Goal: Communication & Community: Participate in discussion

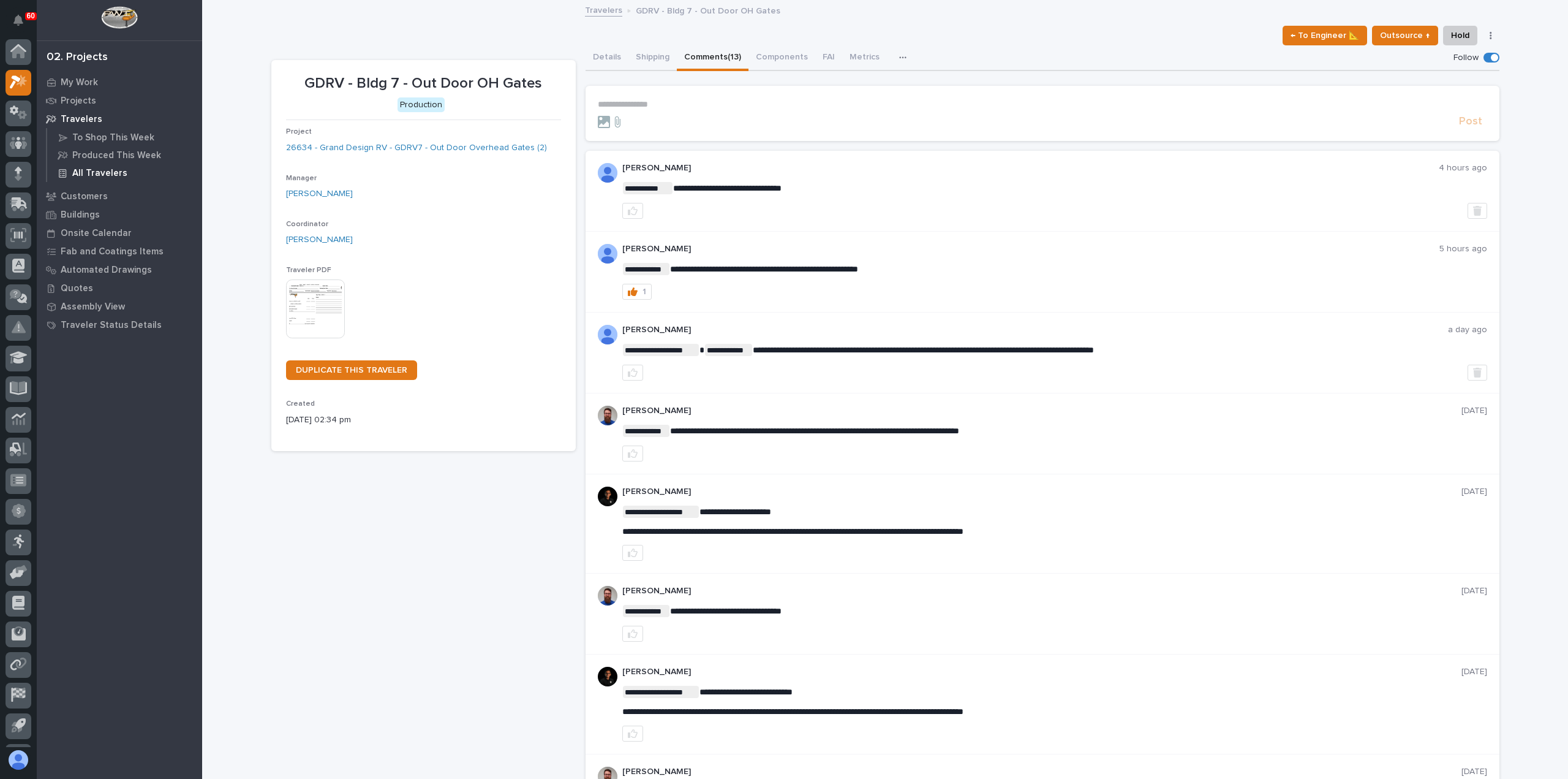
scroll to position [27, 0]
click at [62, 84] on p "My Work" at bounding box center [80, 82] width 38 height 11
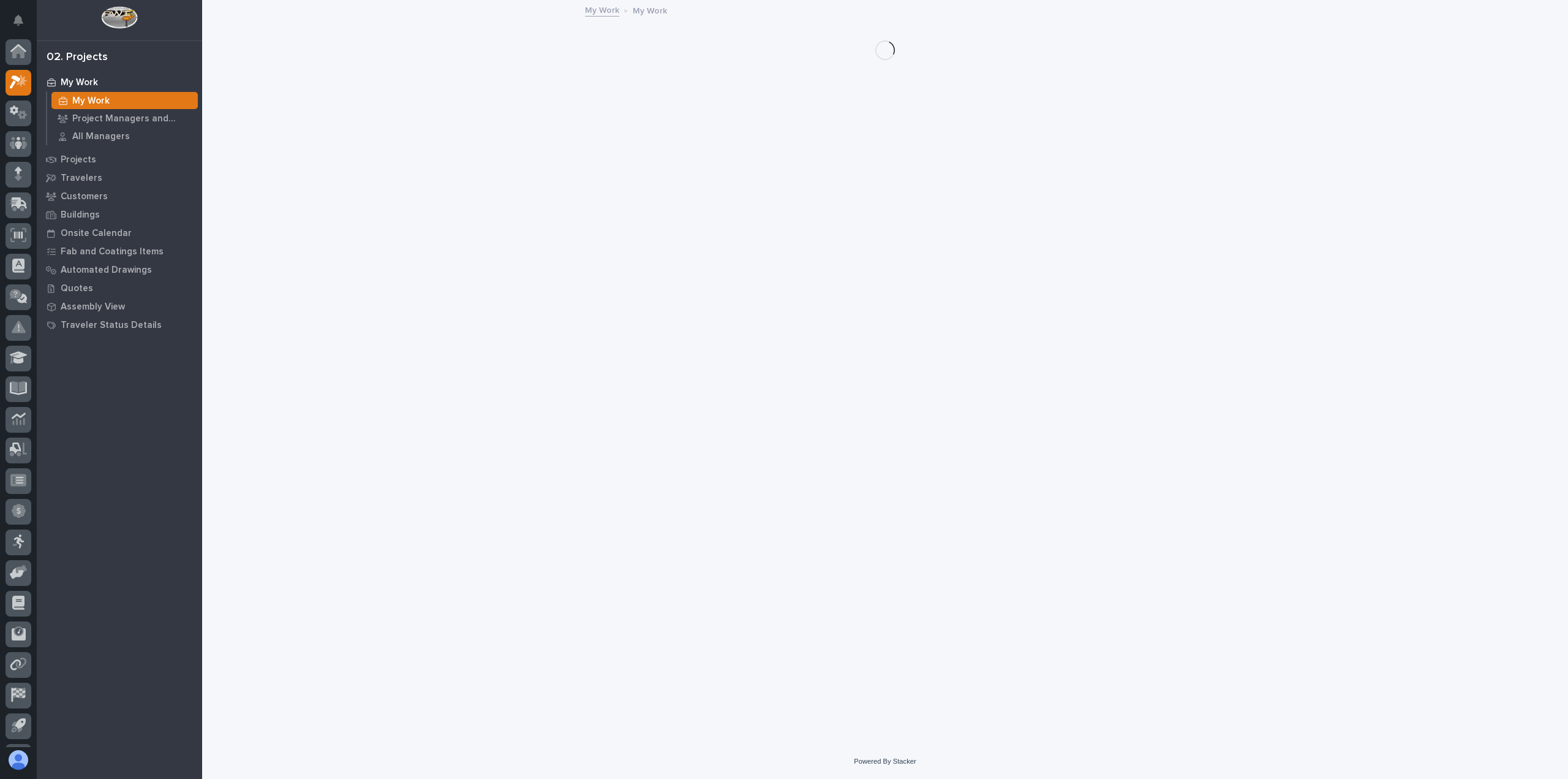
scroll to position [27, 0]
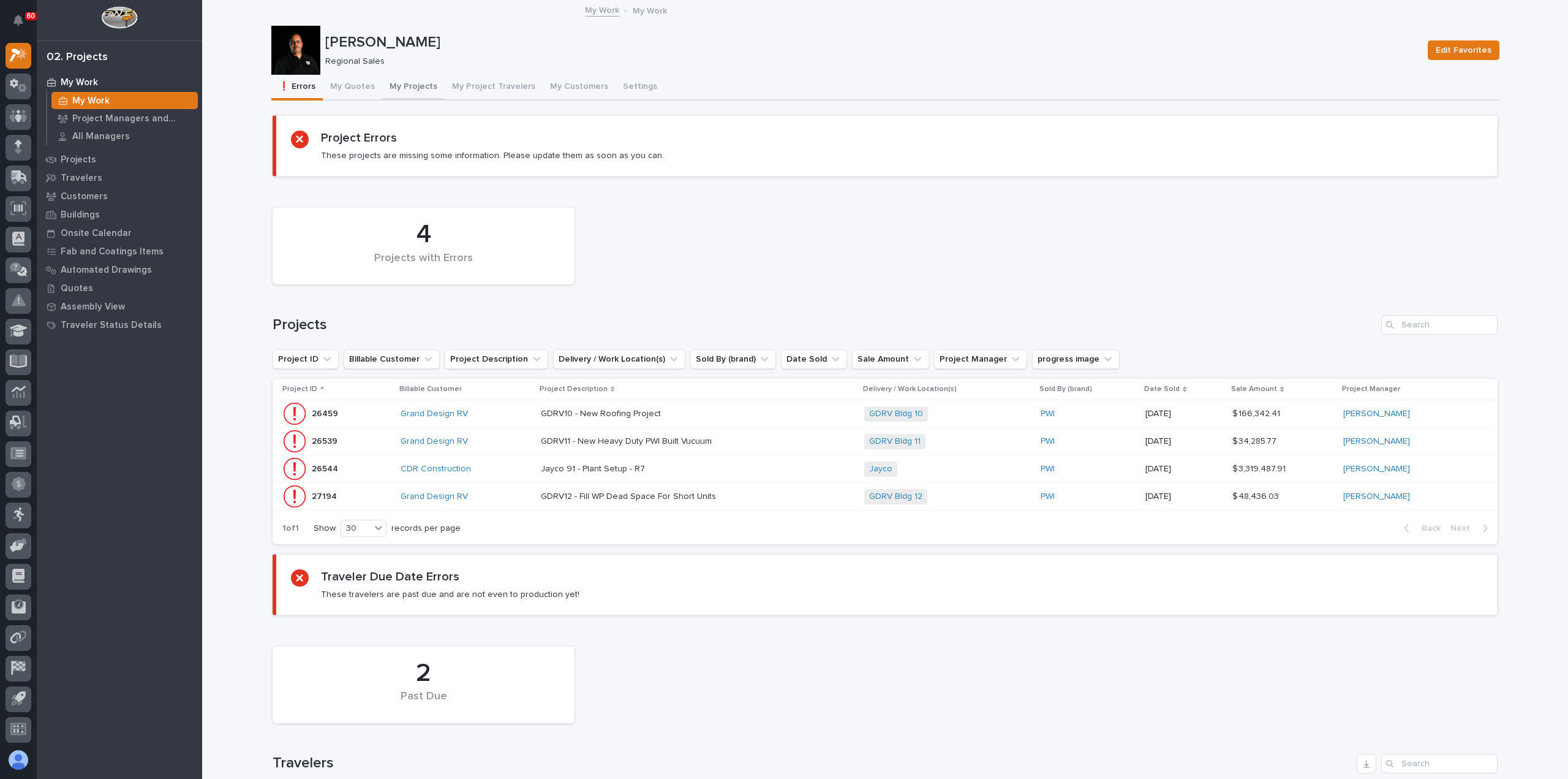
click at [397, 85] on button "My Projects" at bounding box center [414, 87] width 62 height 25
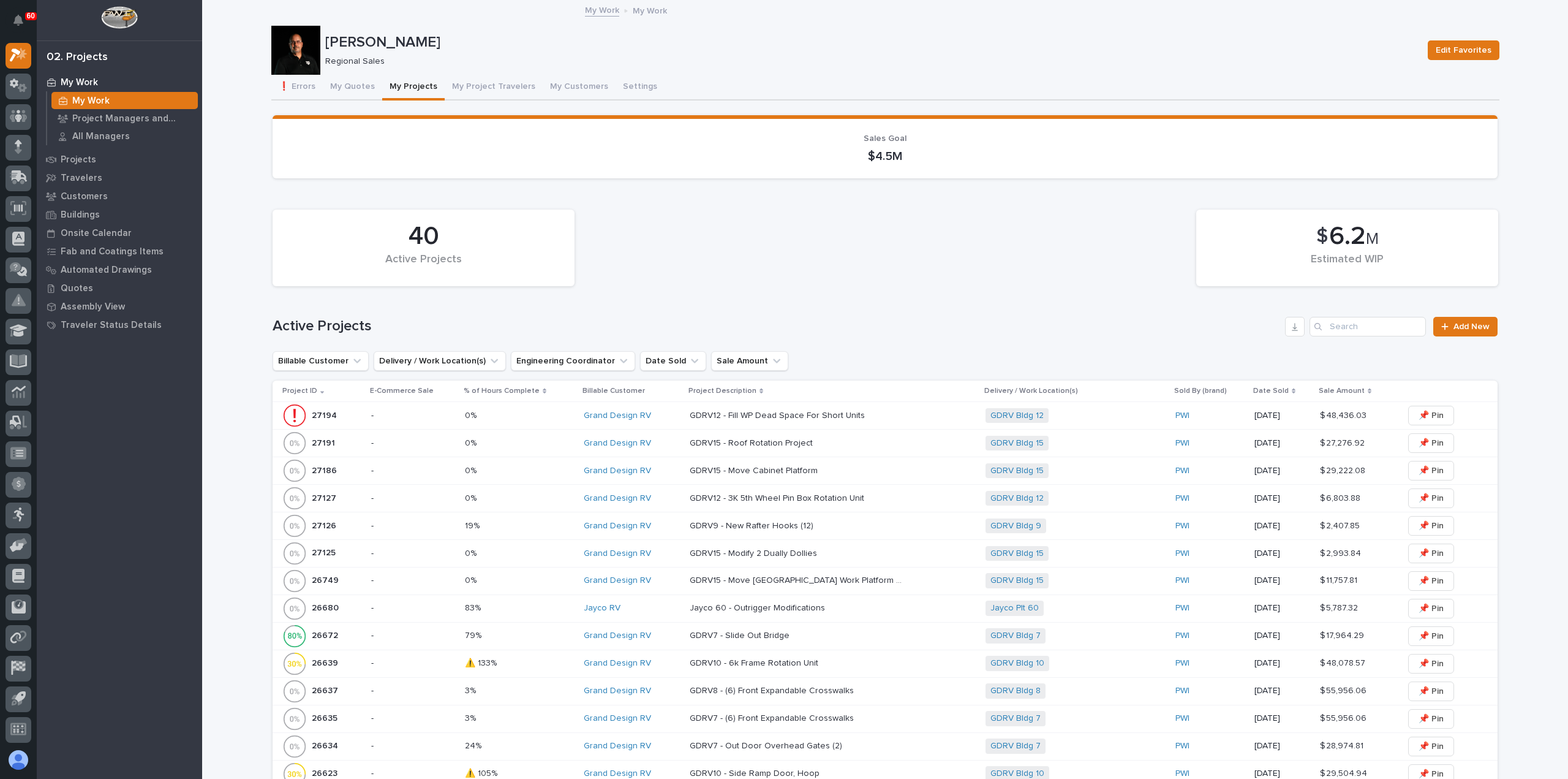
click at [350, 527] on div "27126 27126" at bounding box center [322, 526] width 79 height 25
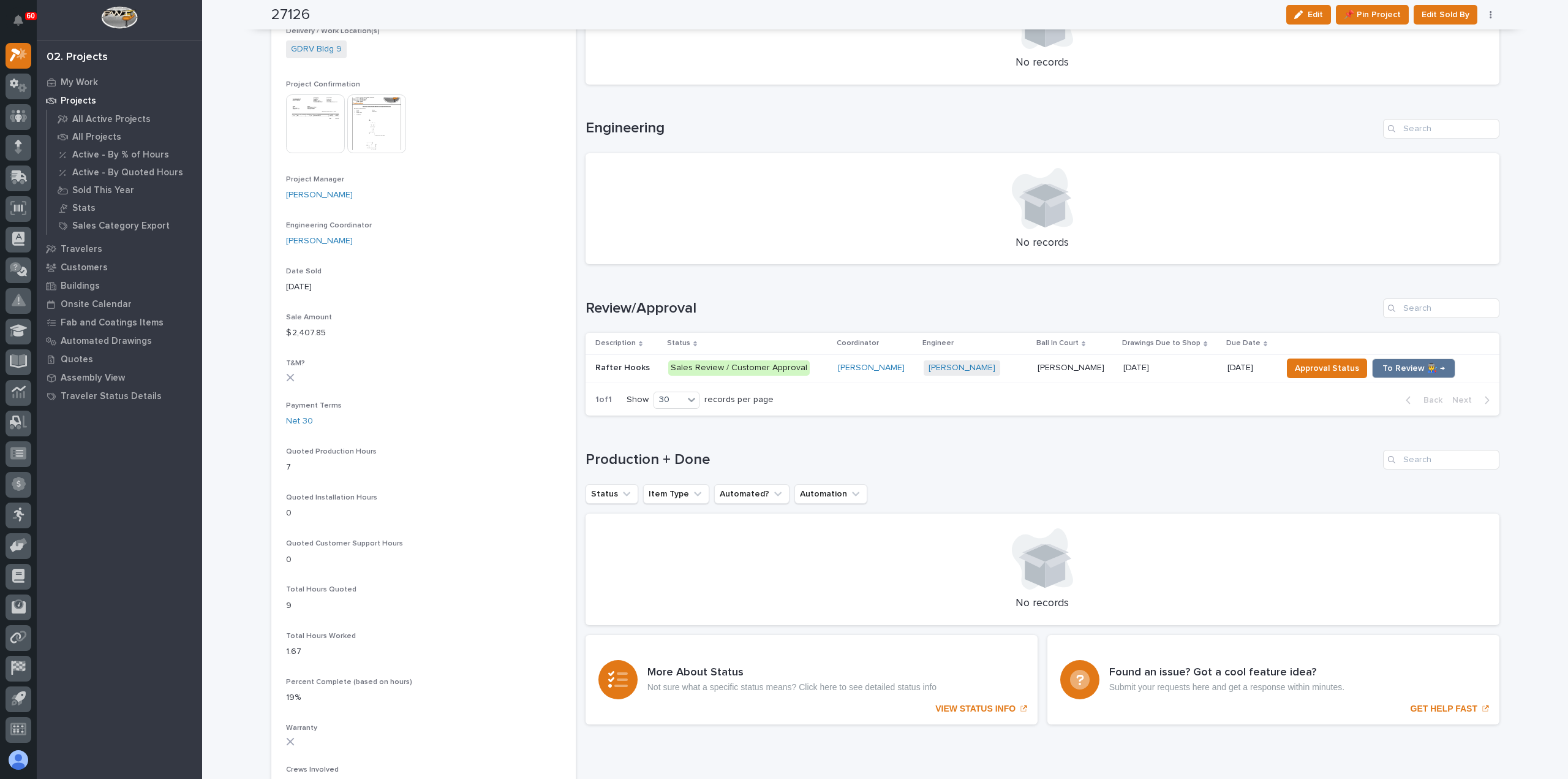
scroll to position [429, 0]
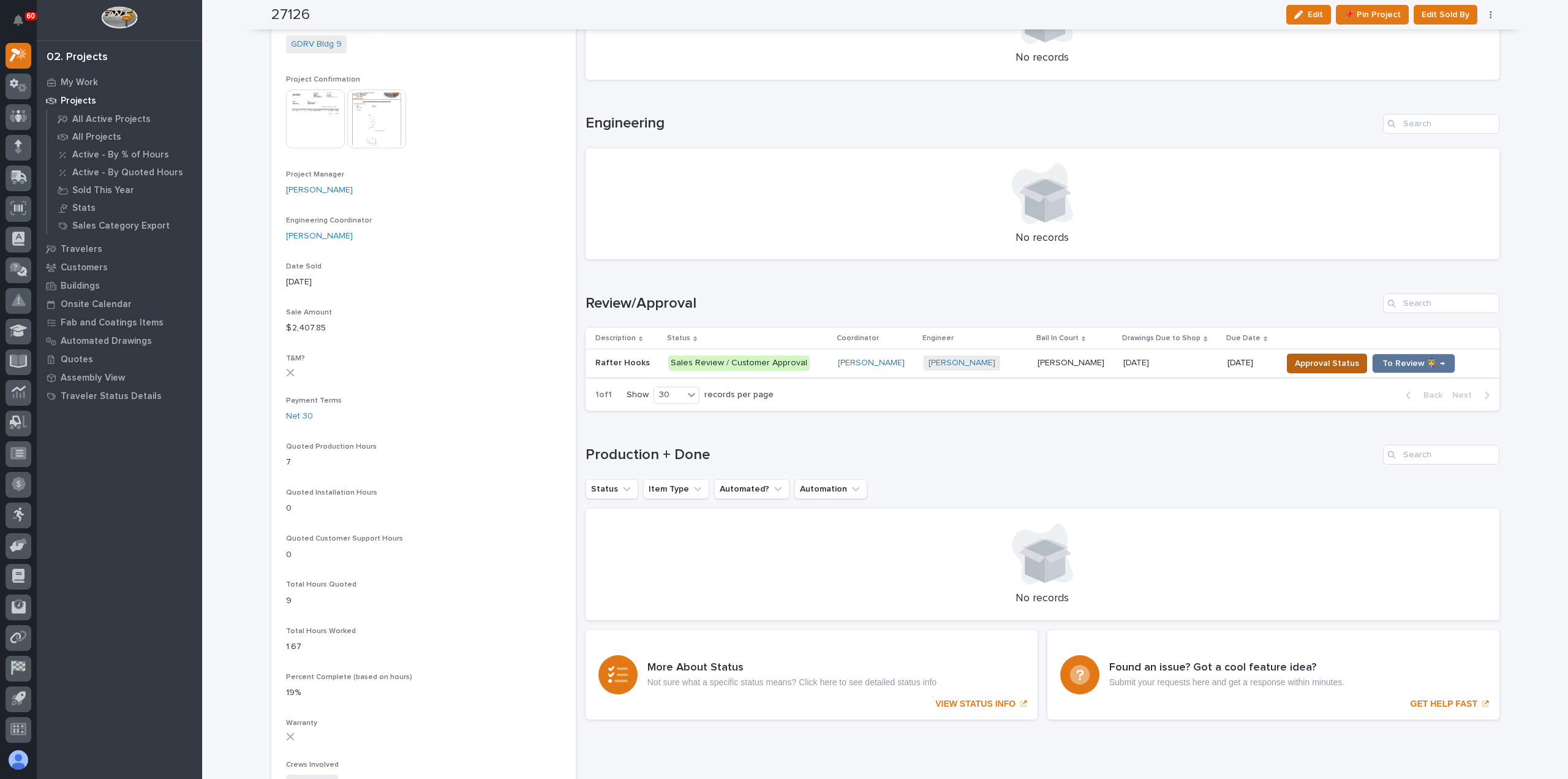
click at [1324, 365] on span "Approval Status" at bounding box center [1327, 364] width 64 height 15
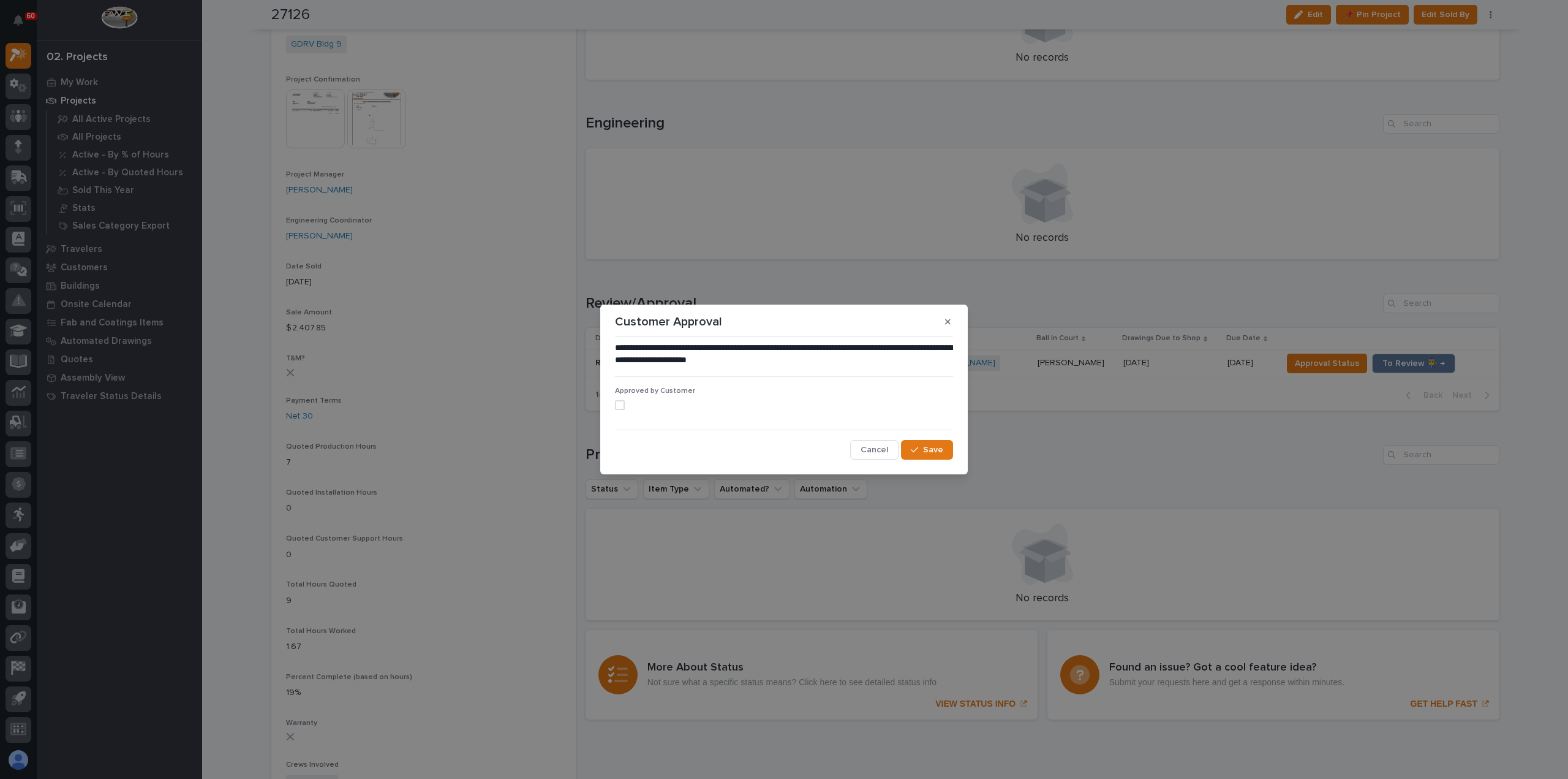
click at [621, 403] on span at bounding box center [620, 406] width 10 height 10
click at [934, 454] on span "Save" at bounding box center [933, 449] width 21 height 11
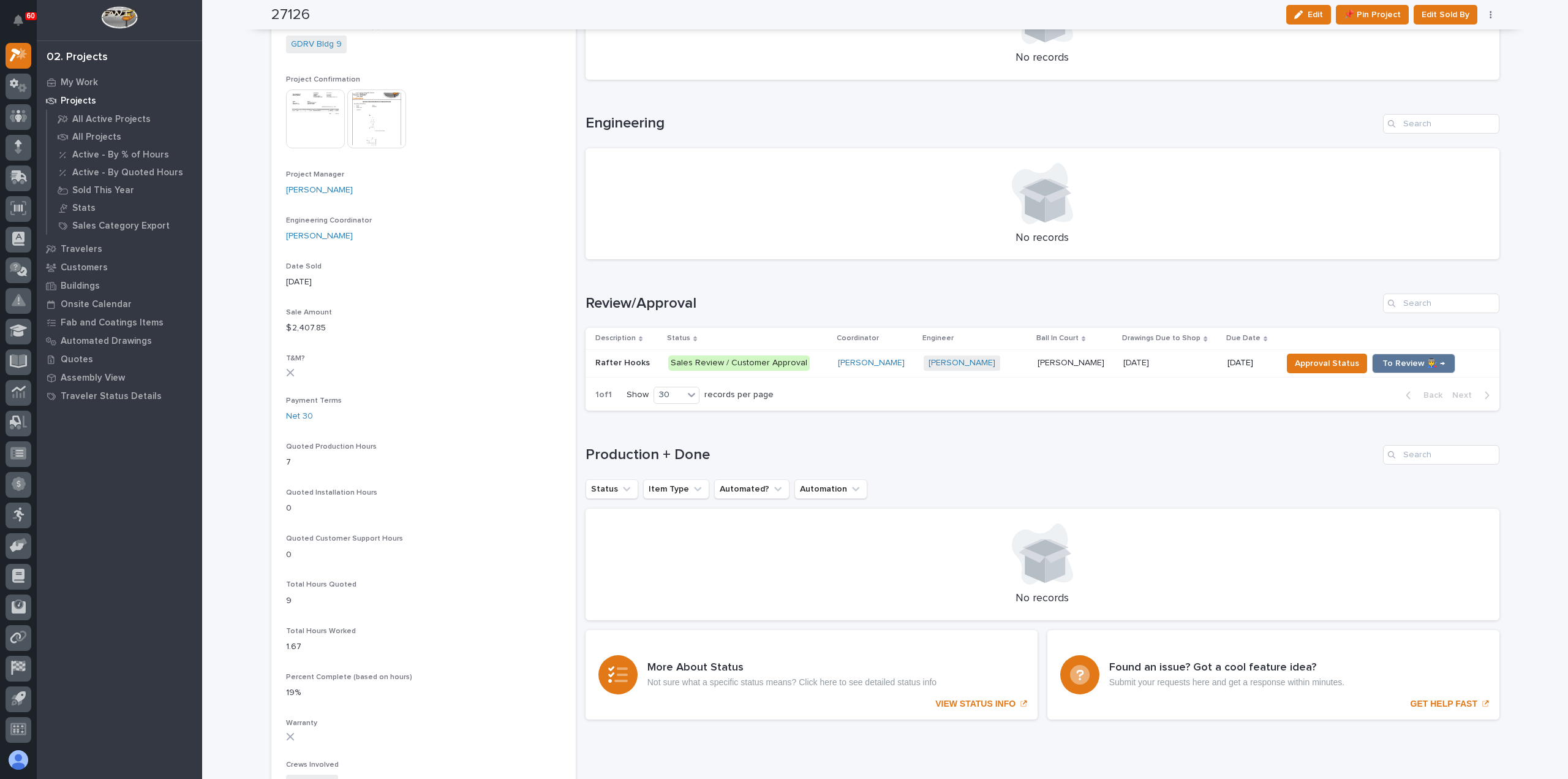
click at [821, 361] on p "Sales Review / Customer Approval" at bounding box center [747, 363] width 160 height 16
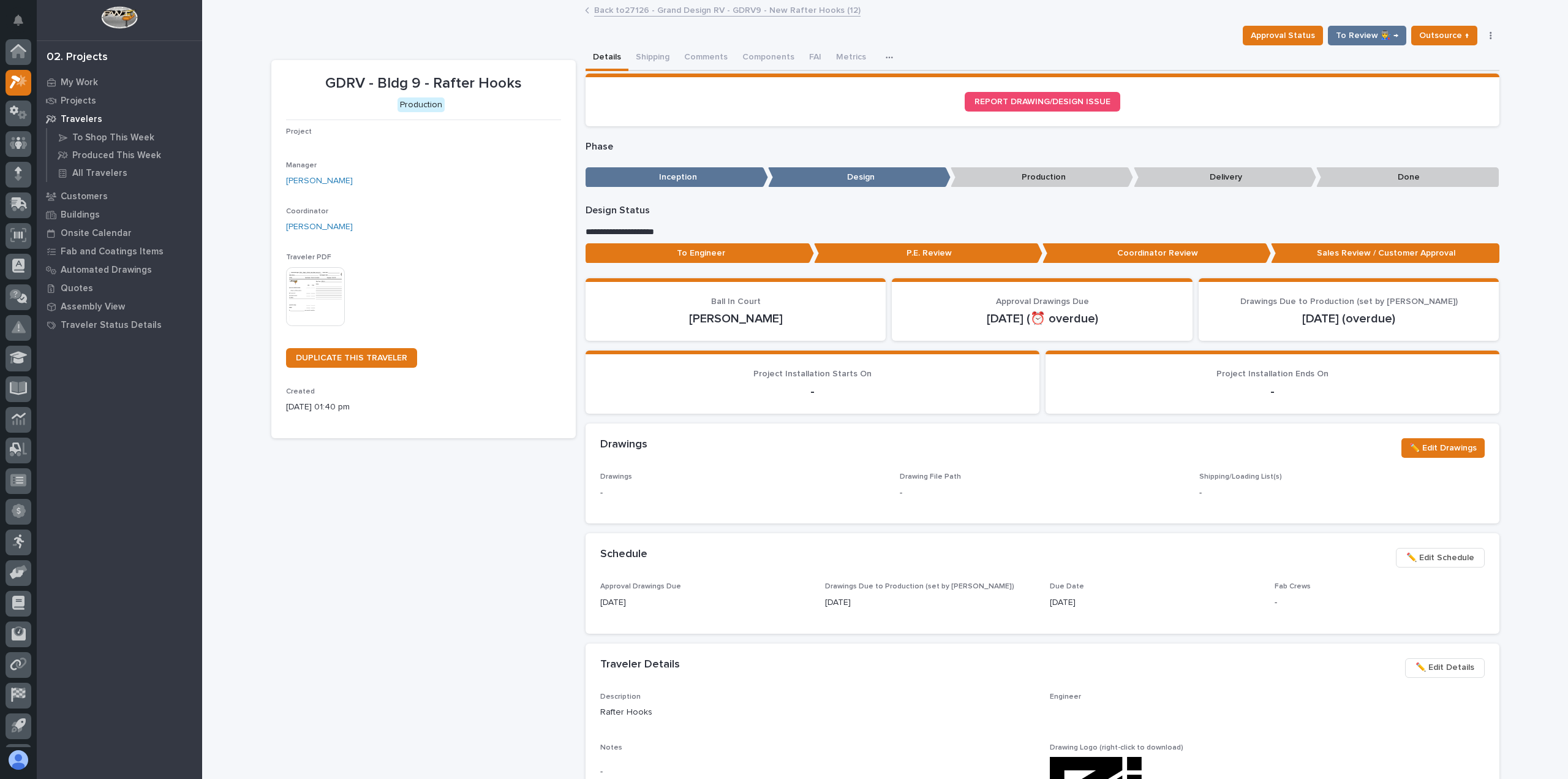
scroll to position [27, 0]
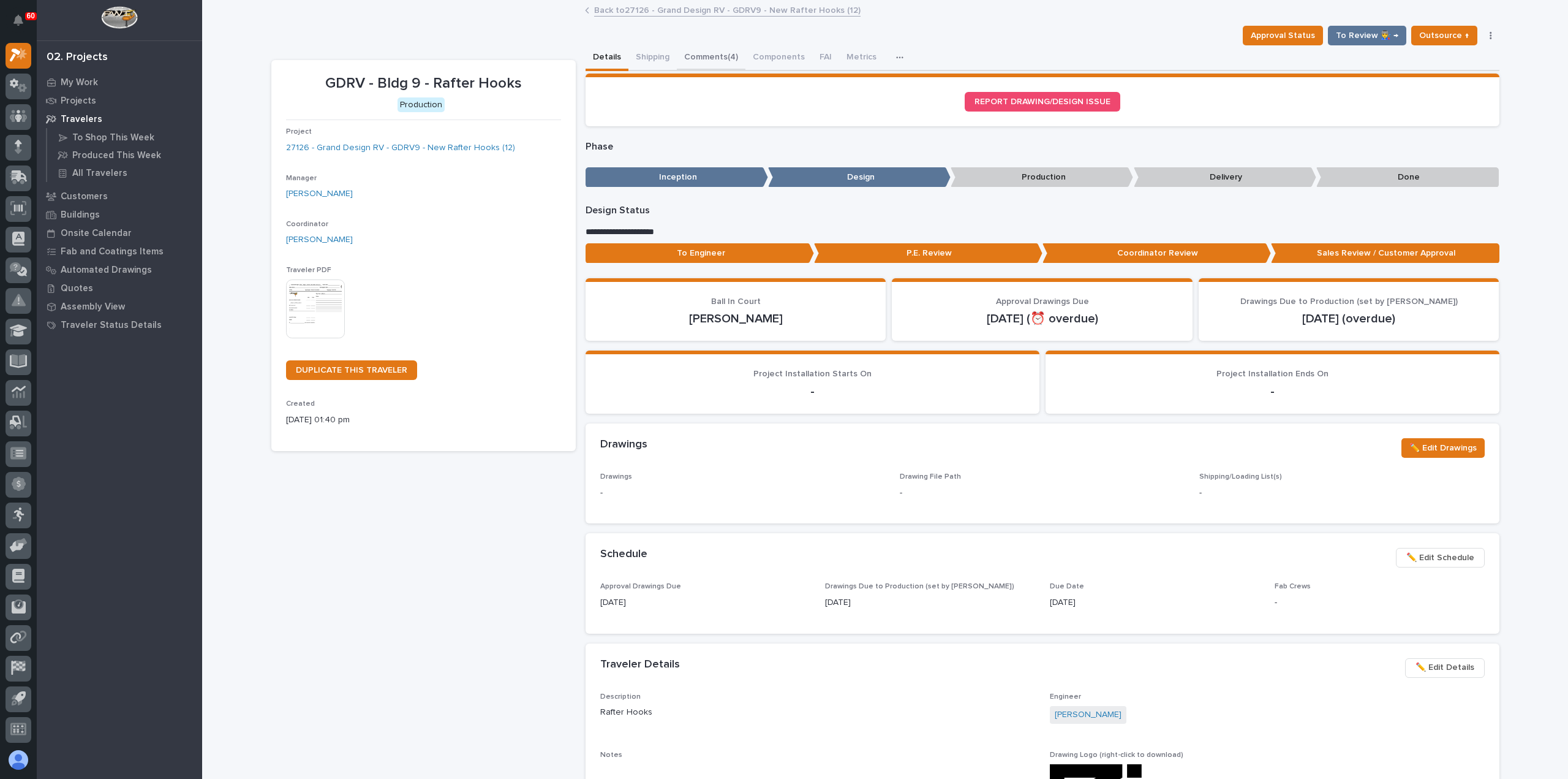
click at [708, 54] on button "Comments (4)" at bounding box center [711, 57] width 69 height 25
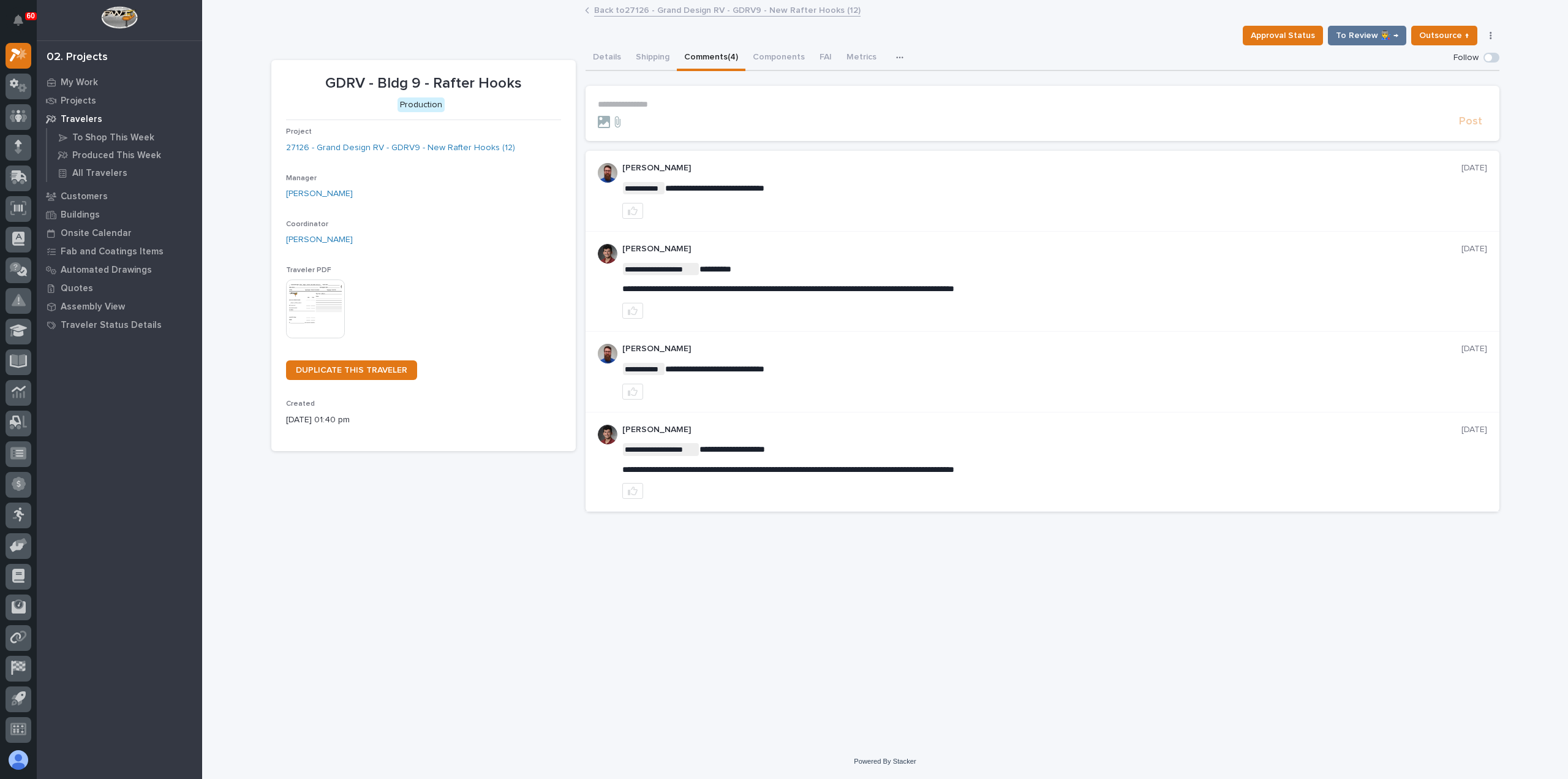
click at [651, 103] on p "**********" at bounding box center [1043, 104] width 889 height 11
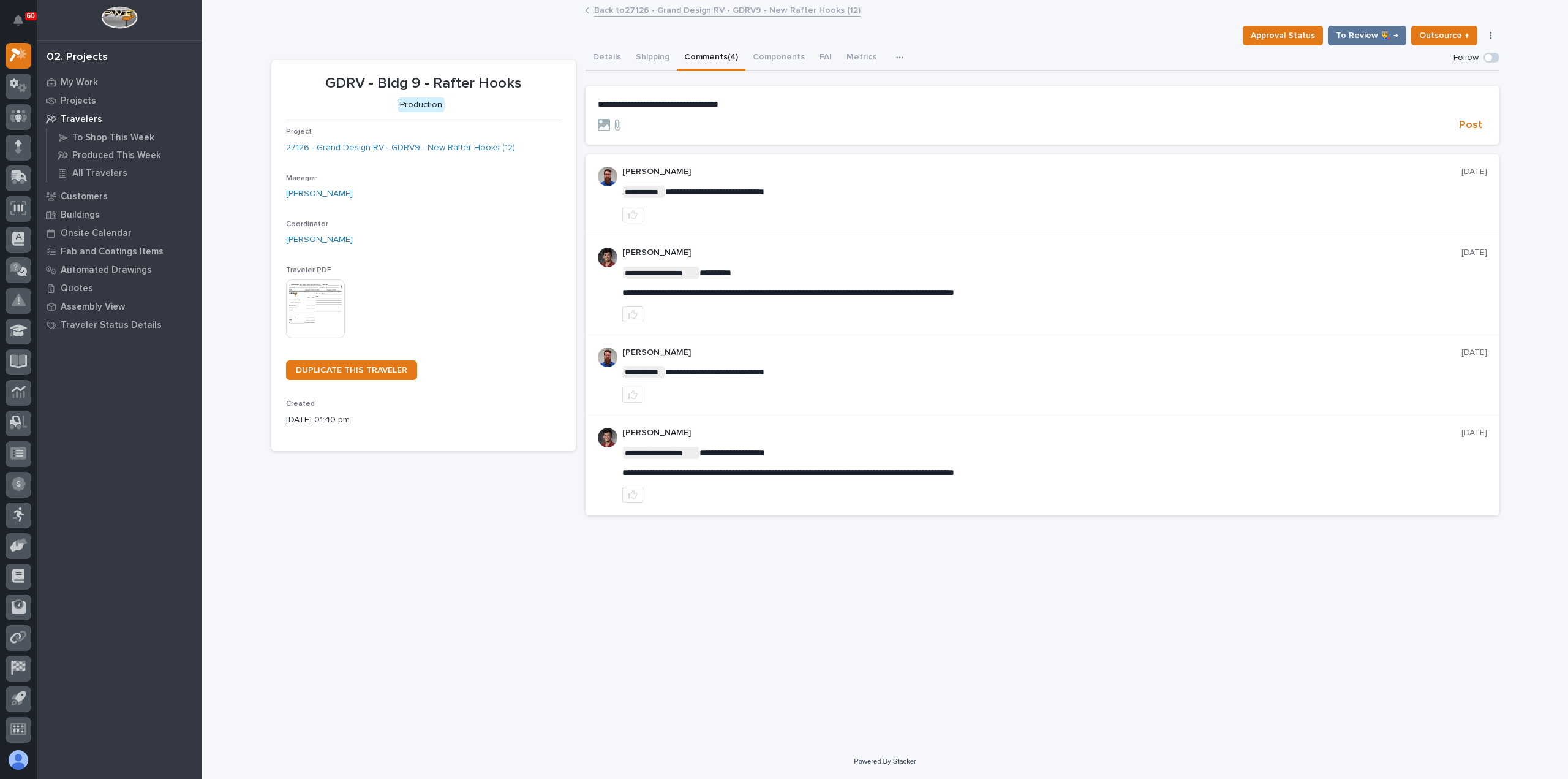
click at [598, 103] on span "**********" at bounding box center [658, 104] width 121 height 8
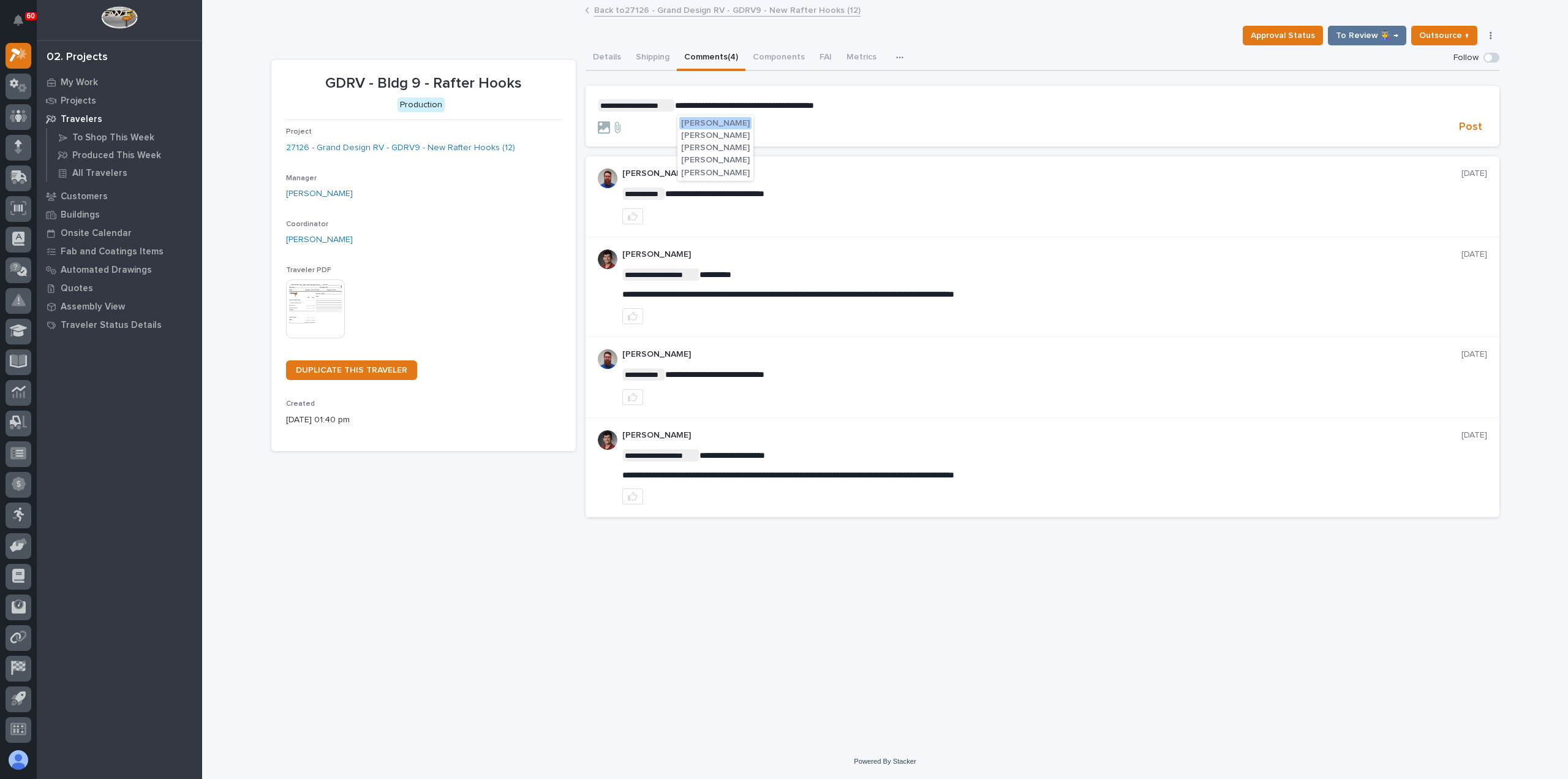
click at [711, 158] on span "[PERSON_NAME]" at bounding box center [715, 160] width 69 height 8
click at [1480, 126] on span "Post" at bounding box center [1470, 126] width 23 height 14
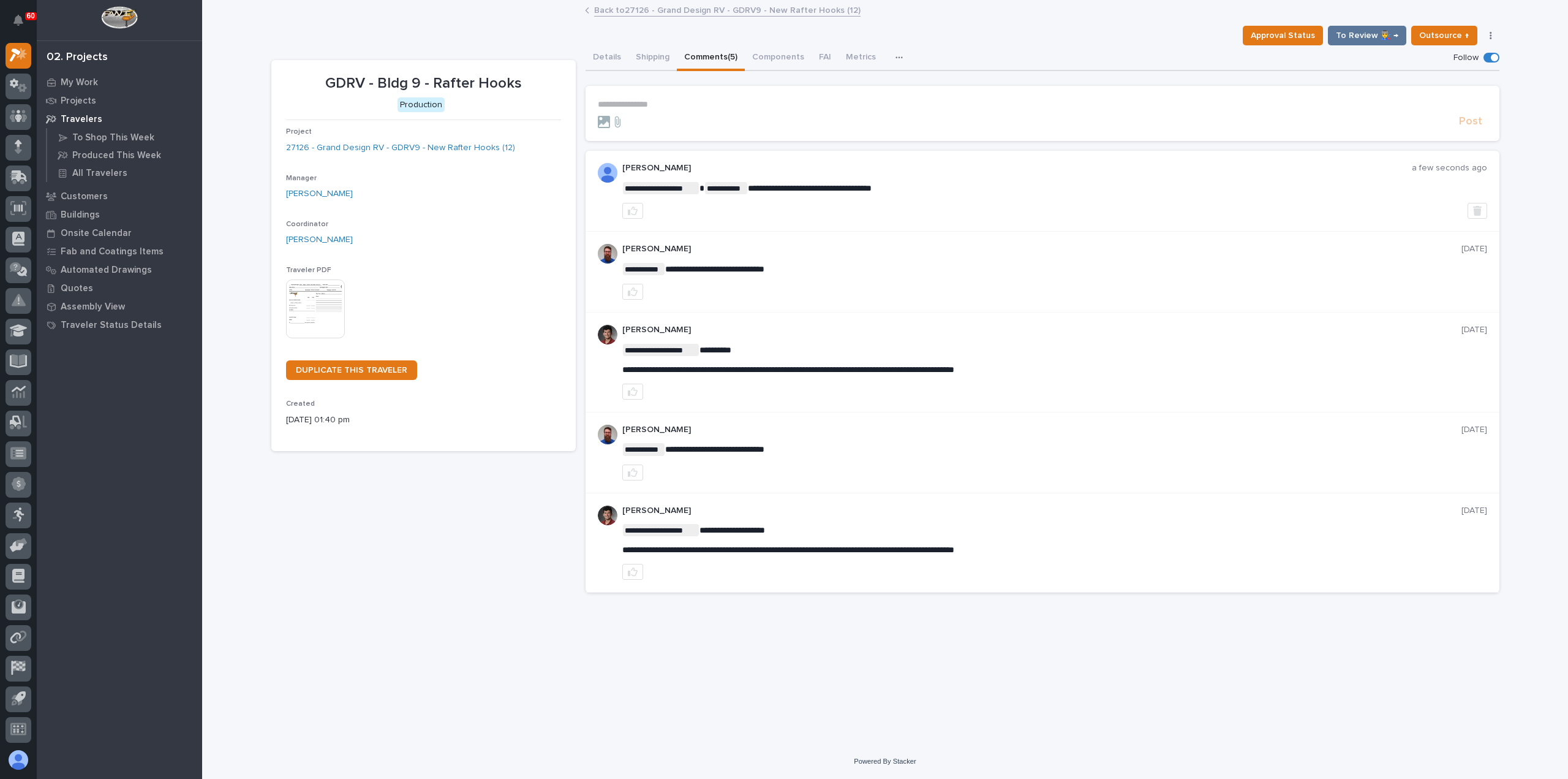
click at [562, 30] on div "Approval Status To Review 👨‍🏭 → Outsource ↑ Hold Cancel Change Traveler Type Re…" at bounding box center [885, 35] width 1228 height 20
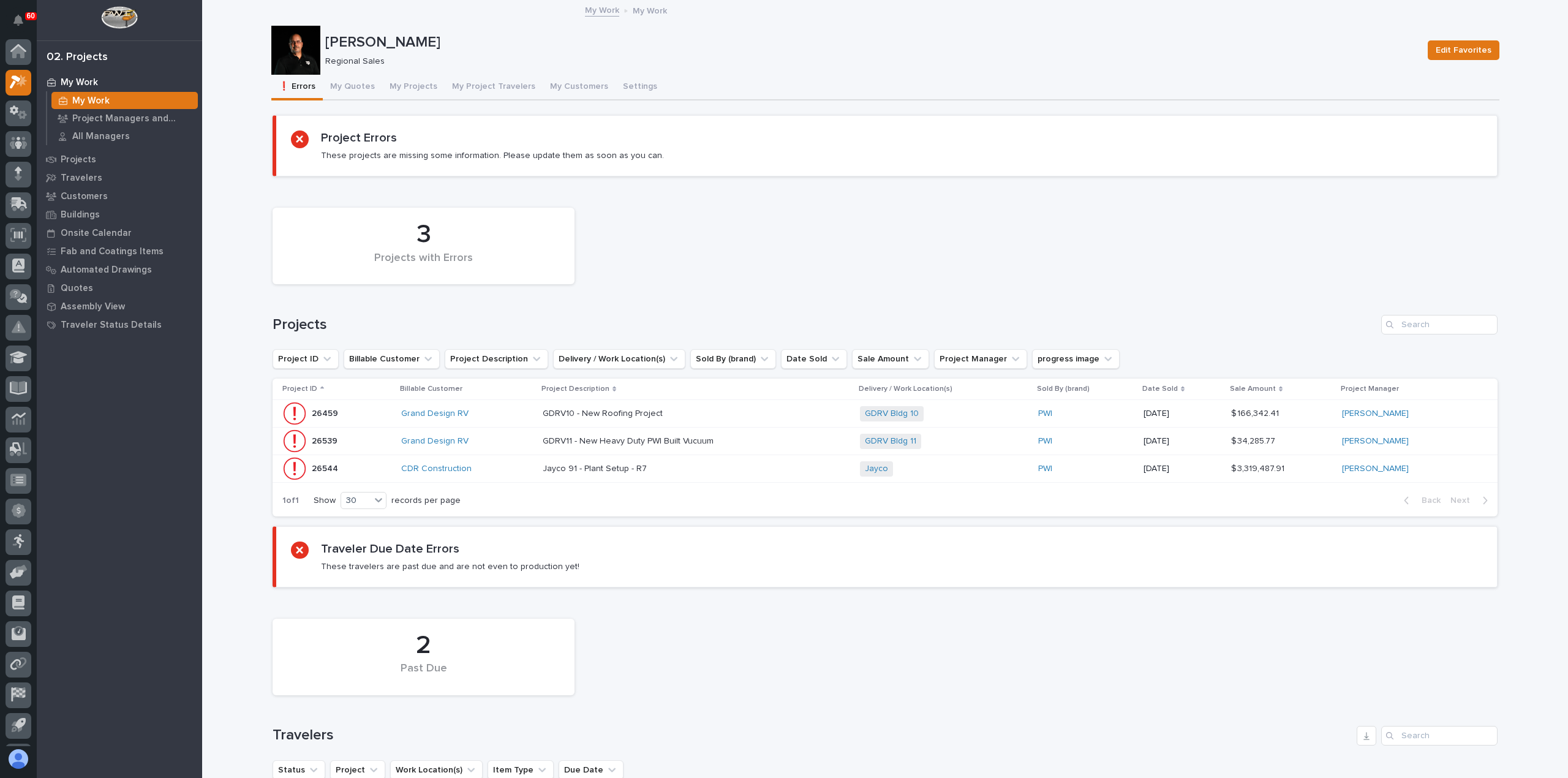
scroll to position [28, 0]
